Goal: Transaction & Acquisition: Purchase product/service

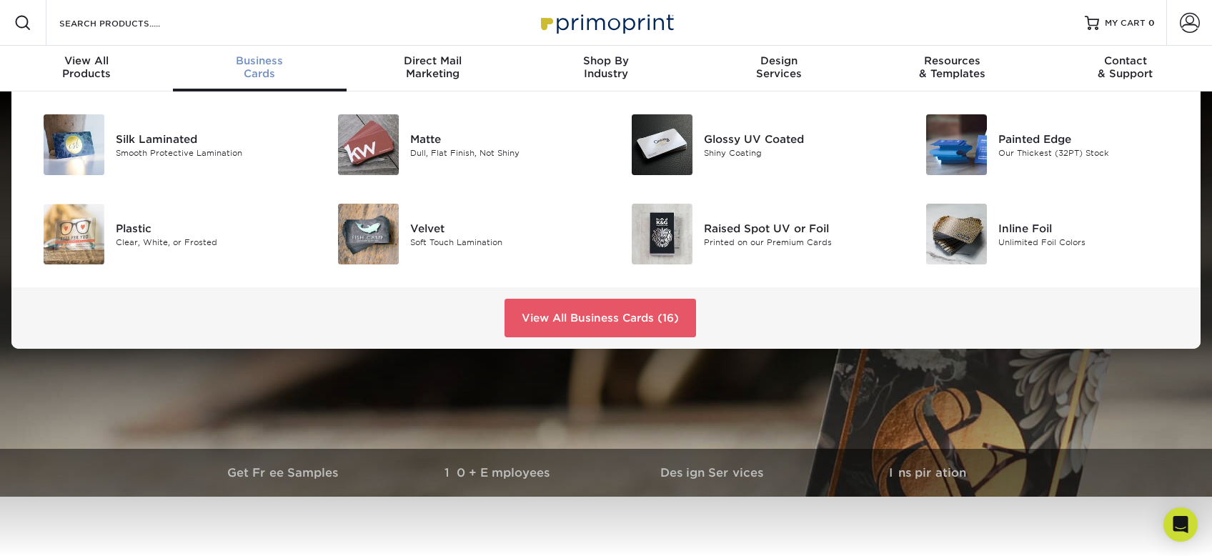
click at [257, 68] on div "Business Cards" at bounding box center [259, 67] width 173 height 26
click at [1027, 136] on div "Painted Edge" at bounding box center [1090, 139] width 185 height 16
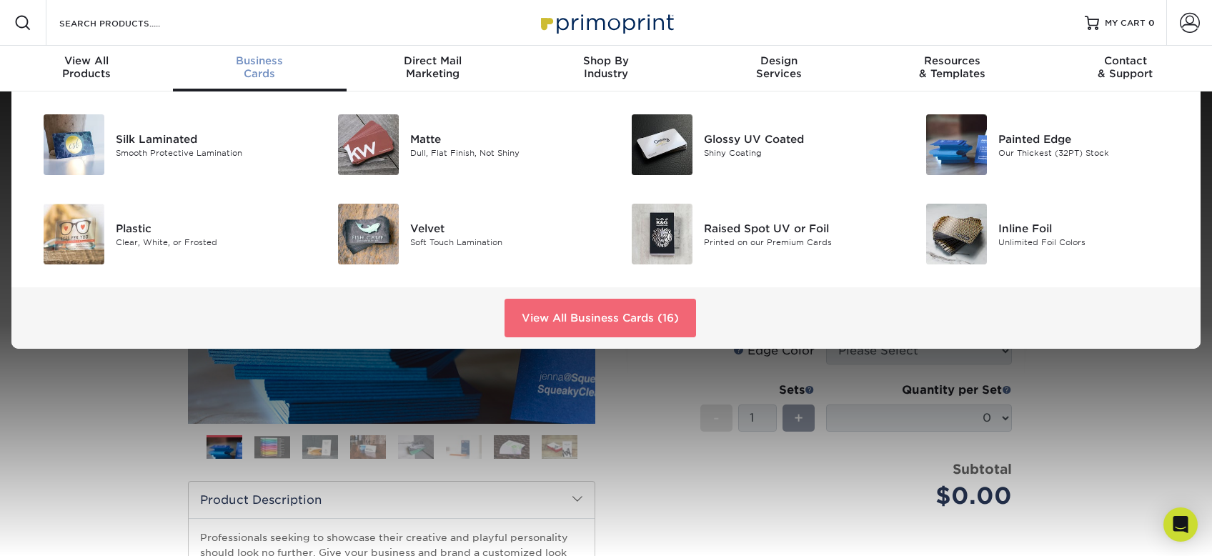
click at [570, 318] on link "View All Business Cards (16)" at bounding box center [599, 318] width 191 height 39
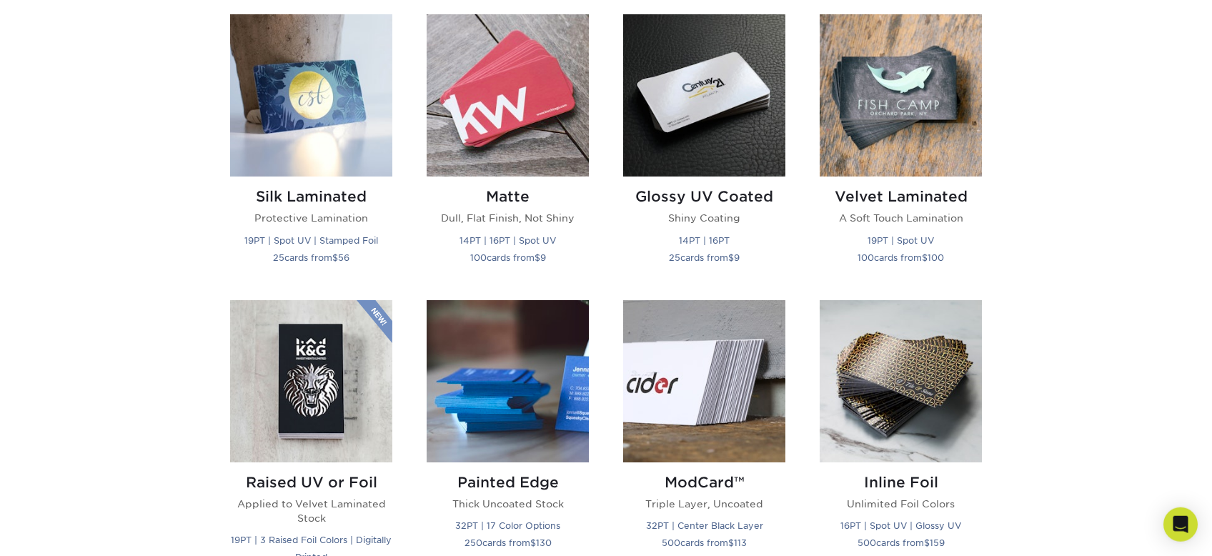
scroll to position [682, 0]
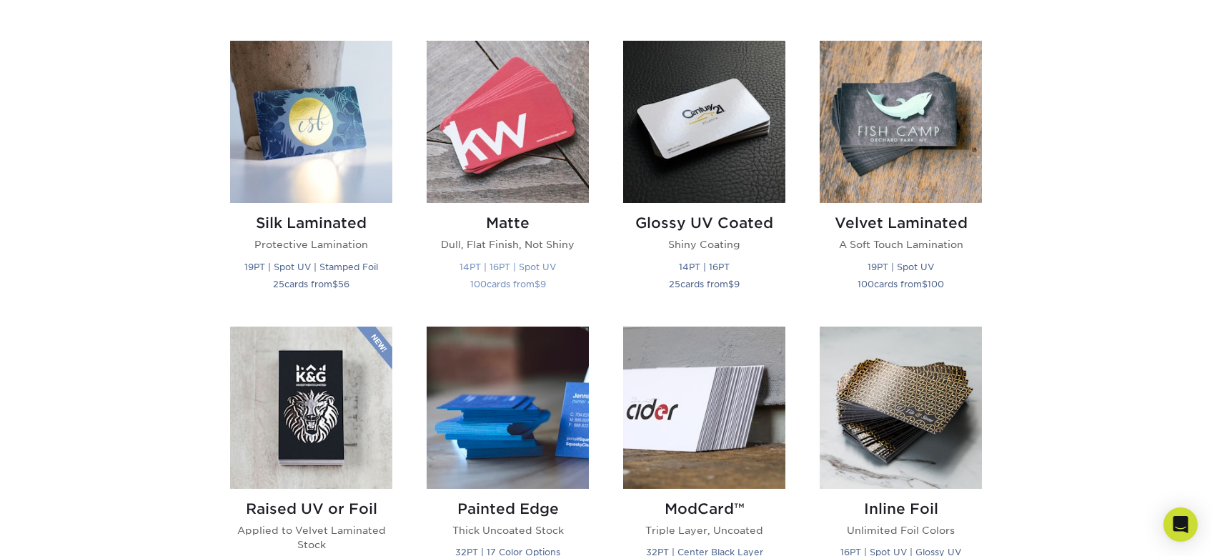
click at [544, 139] on img at bounding box center [508, 122] width 162 height 162
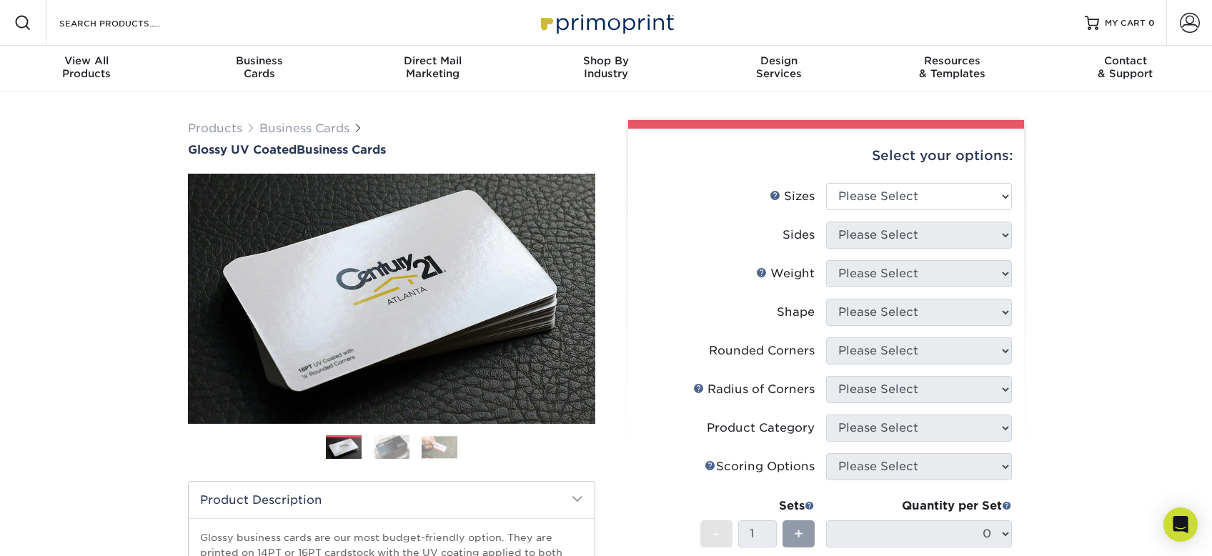
click at [394, 449] on img at bounding box center [392, 446] width 36 height 25
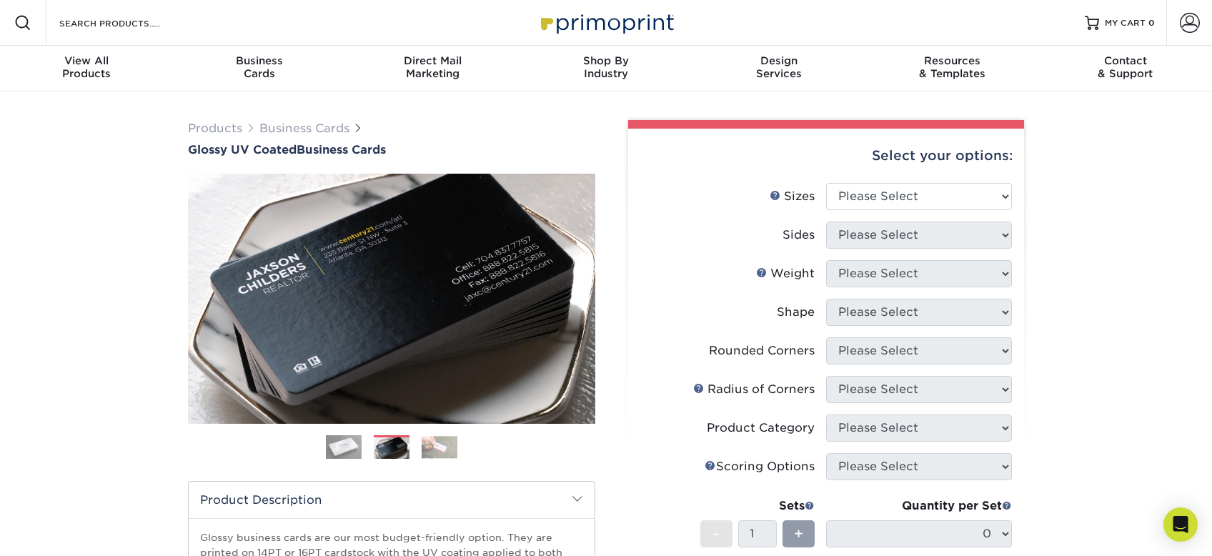
click at [424, 448] on img at bounding box center [440, 447] width 36 height 22
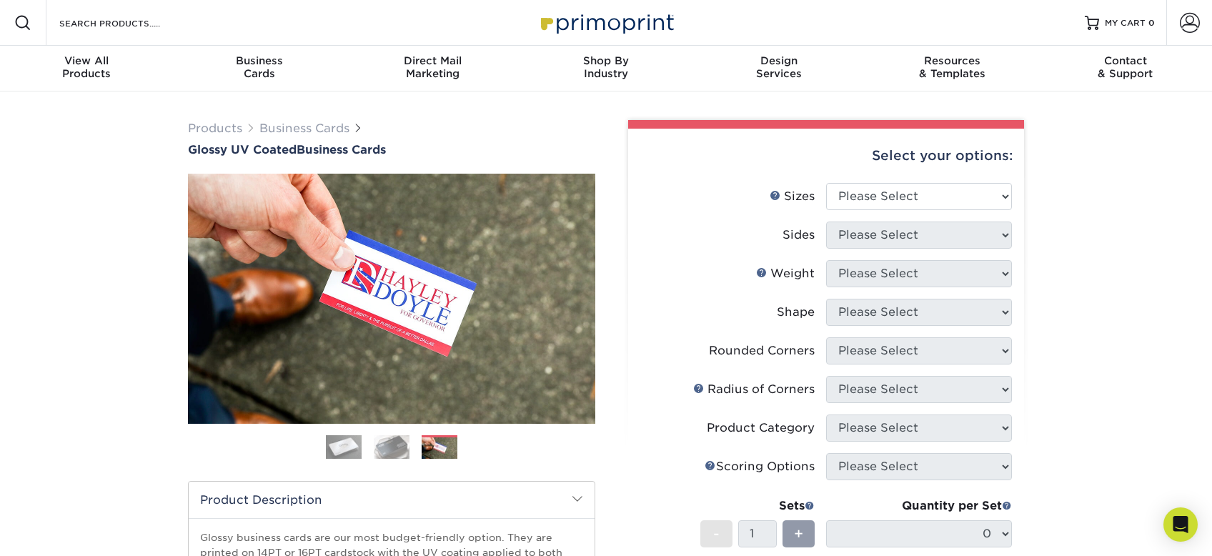
click at [346, 445] on img at bounding box center [344, 447] width 36 height 36
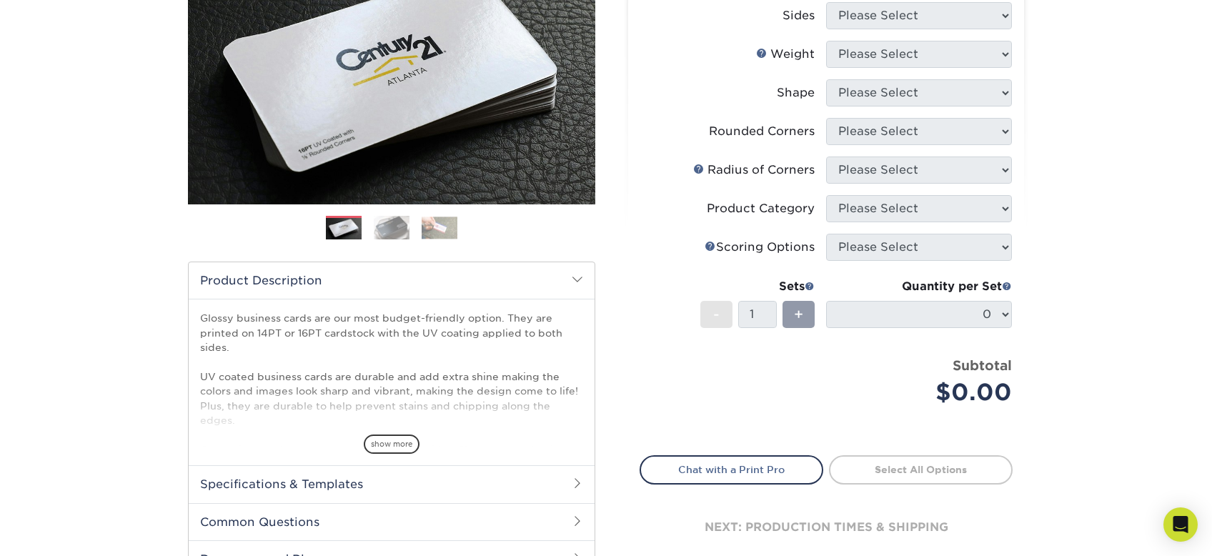
scroll to position [227, 0]
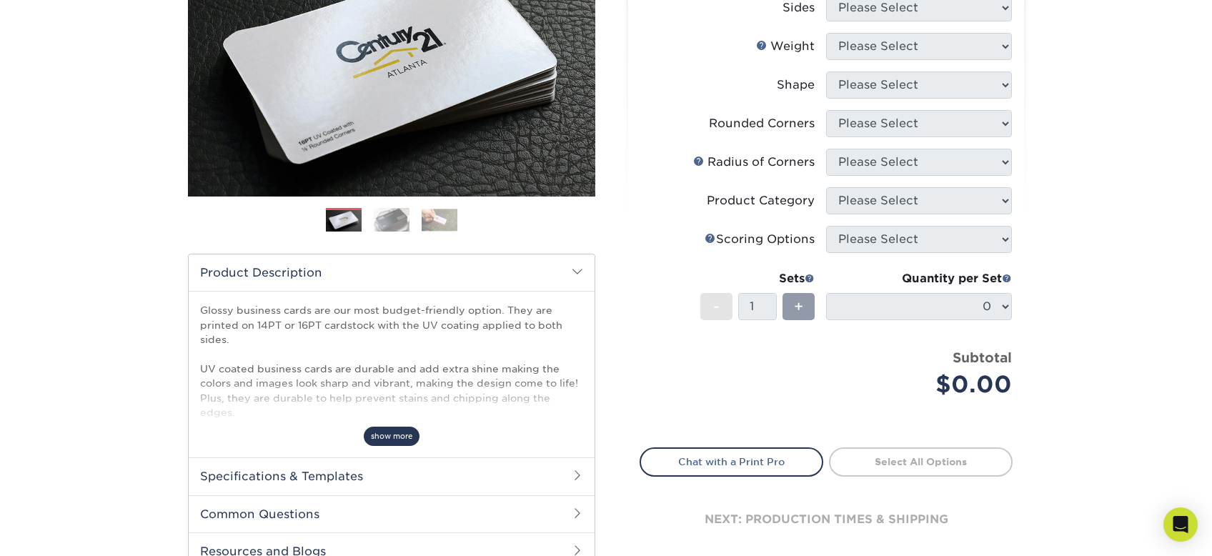
click at [386, 437] on span "show more" at bounding box center [392, 436] width 56 height 19
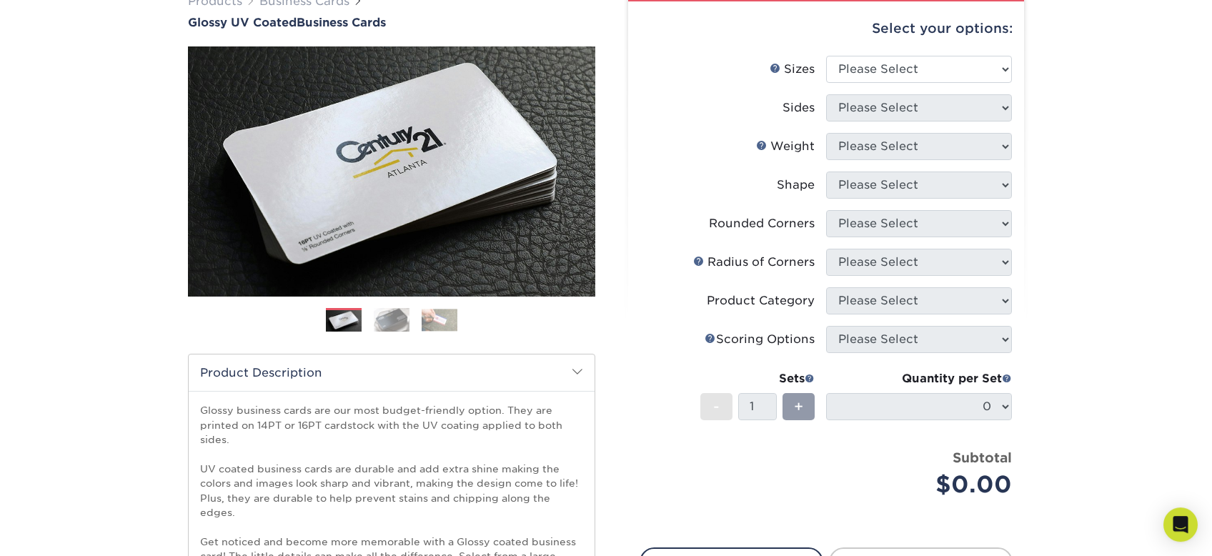
scroll to position [76, 0]
